Goal: Information Seeking & Learning: Find specific fact

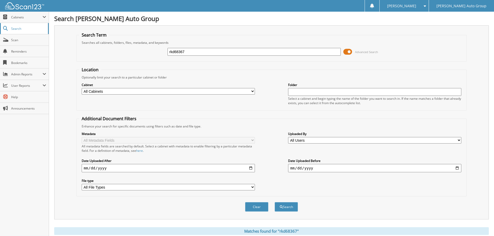
click at [35, 27] on span "Search" at bounding box center [28, 28] width 34 height 4
drag, startPoint x: 219, startPoint y: 51, endPoint x: -2, endPoint y: 70, distance: 221.9
click at [0, 70] on html "Rheannon R. Settings Logout Gosch Auto Group Close Cabinets My Company" at bounding box center [247, 224] width 494 height 449
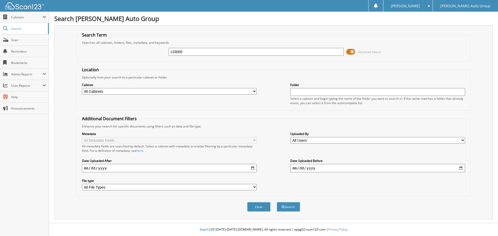
type input "c33005"
click at [277, 202] on button "Search" at bounding box center [288, 207] width 23 height 10
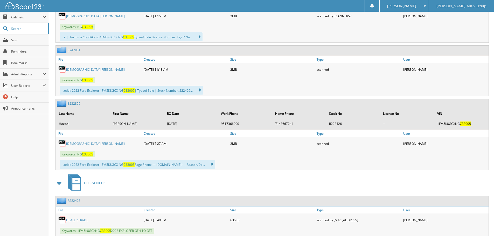
scroll to position [345, 0]
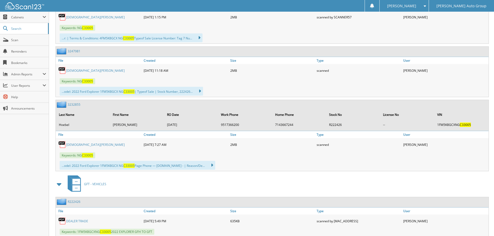
click at [78, 144] on link "KRISTEN HOEBEL" at bounding box center [95, 145] width 59 height 4
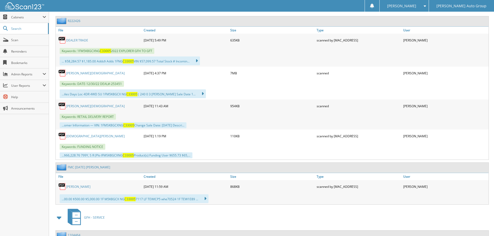
scroll to position [526, 0]
click at [83, 106] on link "HOEBEL, KRISTEN" at bounding box center [95, 106] width 59 height 4
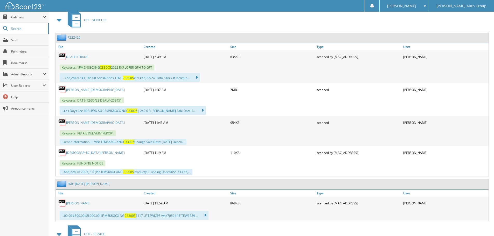
scroll to position [500, 0]
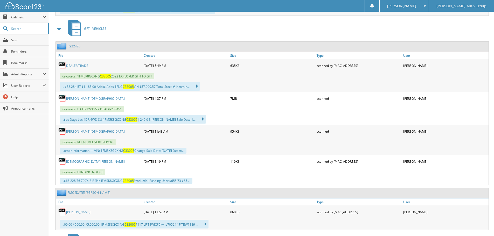
click at [71, 98] on link "HOEBEL, KRISTEN" at bounding box center [95, 99] width 59 height 4
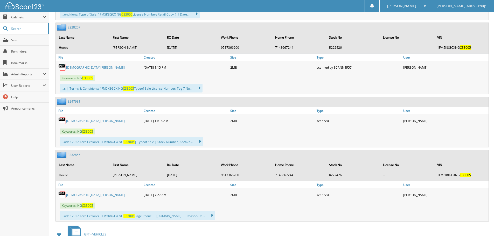
scroll to position [293, 0]
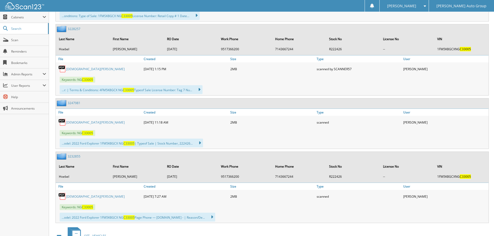
click at [79, 196] on link "KRISTEN HOEBEL" at bounding box center [95, 197] width 59 height 4
click at [72, 120] on link "KRISTEN HOEBEL" at bounding box center [95, 122] width 59 height 4
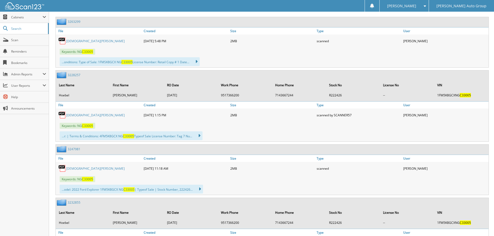
scroll to position [241, 0]
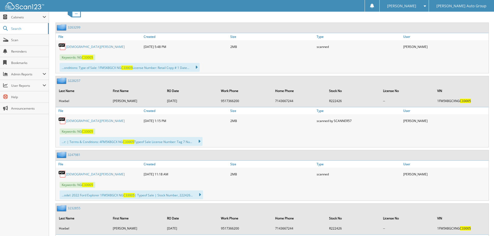
click at [73, 121] on link "KRISTEN HOEBEL" at bounding box center [95, 121] width 59 height 4
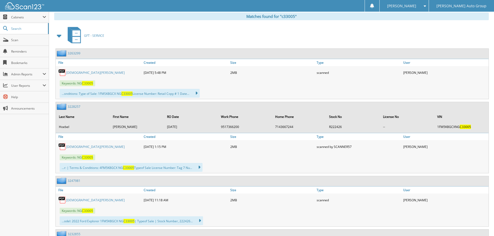
click at [72, 53] on link "3263299" at bounding box center [74, 53] width 13 height 4
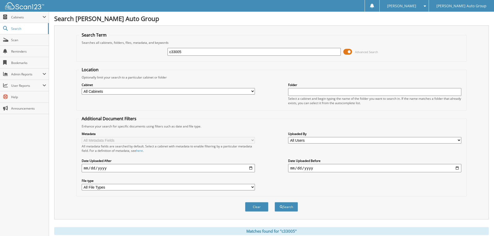
drag, startPoint x: 201, startPoint y: 50, endPoint x: 70, endPoint y: 52, distance: 131.3
click at [73, 54] on div "Search Term Searches all cabinets, folders, files, metadata, and keywords c3300…" at bounding box center [271, 122] width 435 height 194
type input "143642\"
click at [275, 202] on button "Search" at bounding box center [286, 207] width 23 height 10
type input "\"
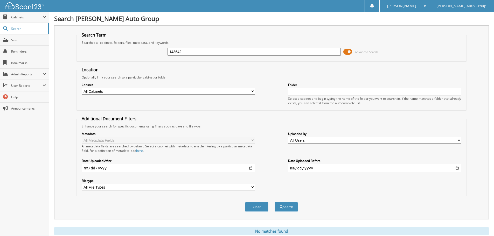
type input "143642"
click at [275, 202] on button "Search" at bounding box center [286, 207] width 23 height 10
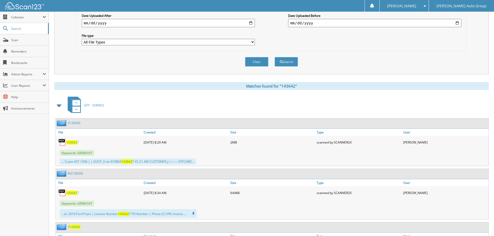
scroll to position [156, 0]
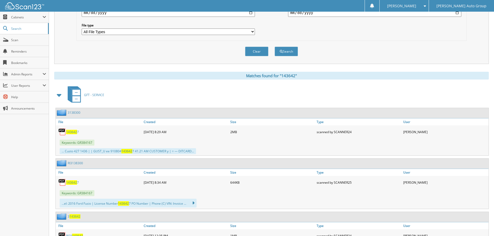
click at [71, 112] on link "3138300" at bounding box center [74, 113] width 13 height 4
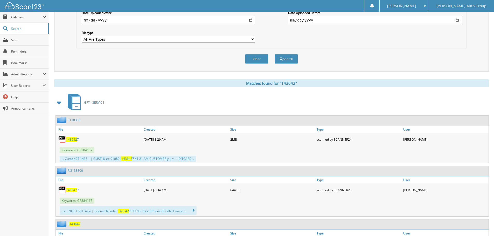
scroll to position [182, 0]
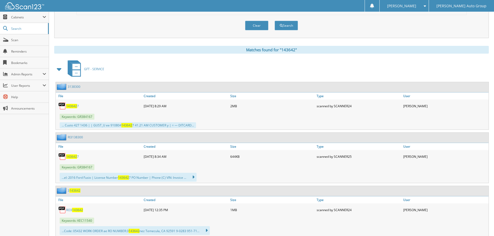
click at [76, 137] on link "RI3138300" at bounding box center [75, 137] width 15 height 4
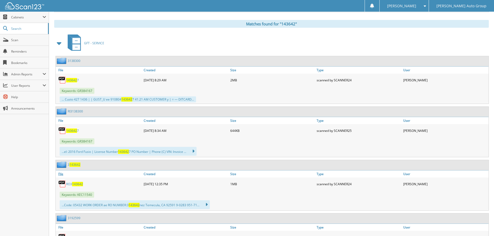
scroll to position [233, 0]
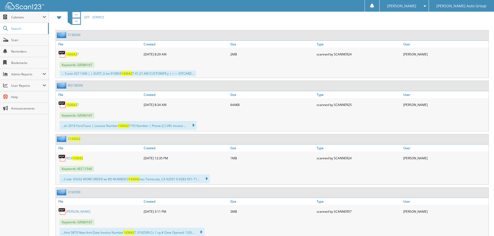
click at [75, 139] on span "143642" at bounding box center [75, 139] width 11 height 4
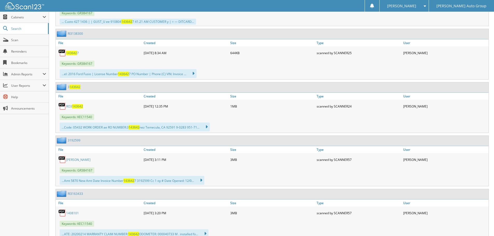
scroll to position [311, 0]
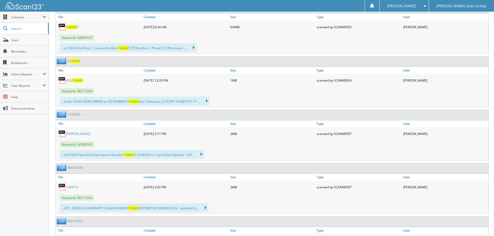
click at [70, 113] on link "3192599" at bounding box center [74, 114] width 13 height 4
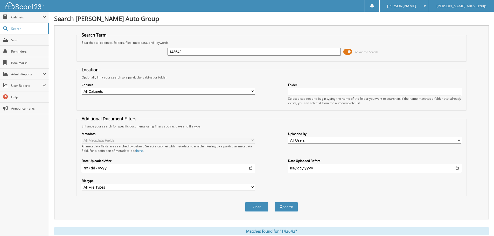
drag, startPoint x: 193, startPoint y: 50, endPoint x: -107, endPoint y: 22, distance: 301.2
type input "110409"
click at [275, 202] on button "Search" at bounding box center [286, 207] width 23 height 10
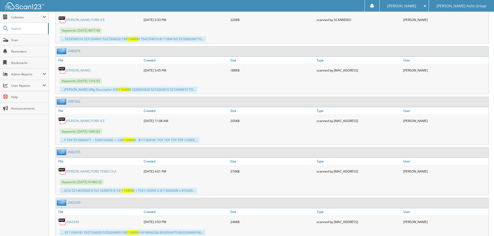
scroll to position [493, 0]
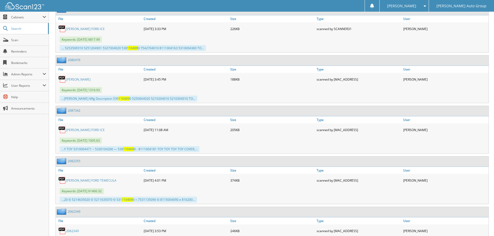
click at [74, 79] on link "MARIA" at bounding box center [78, 79] width 24 height 4
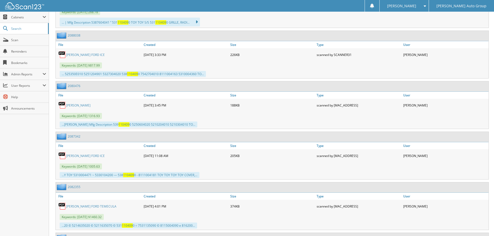
scroll to position [441, 0]
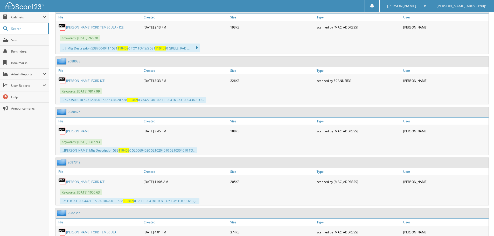
click at [76, 65] on div "2088038" at bounding box center [272, 62] width 433 height 10
click at [76, 59] on div "2088038" at bounding box center [68, 61] width 25 height 6
click at [77, 62] on link "2088038" at bounding box center [74, 61] width 13 height 4
